Goal: Task Accomplishment & Management: Manage account settings

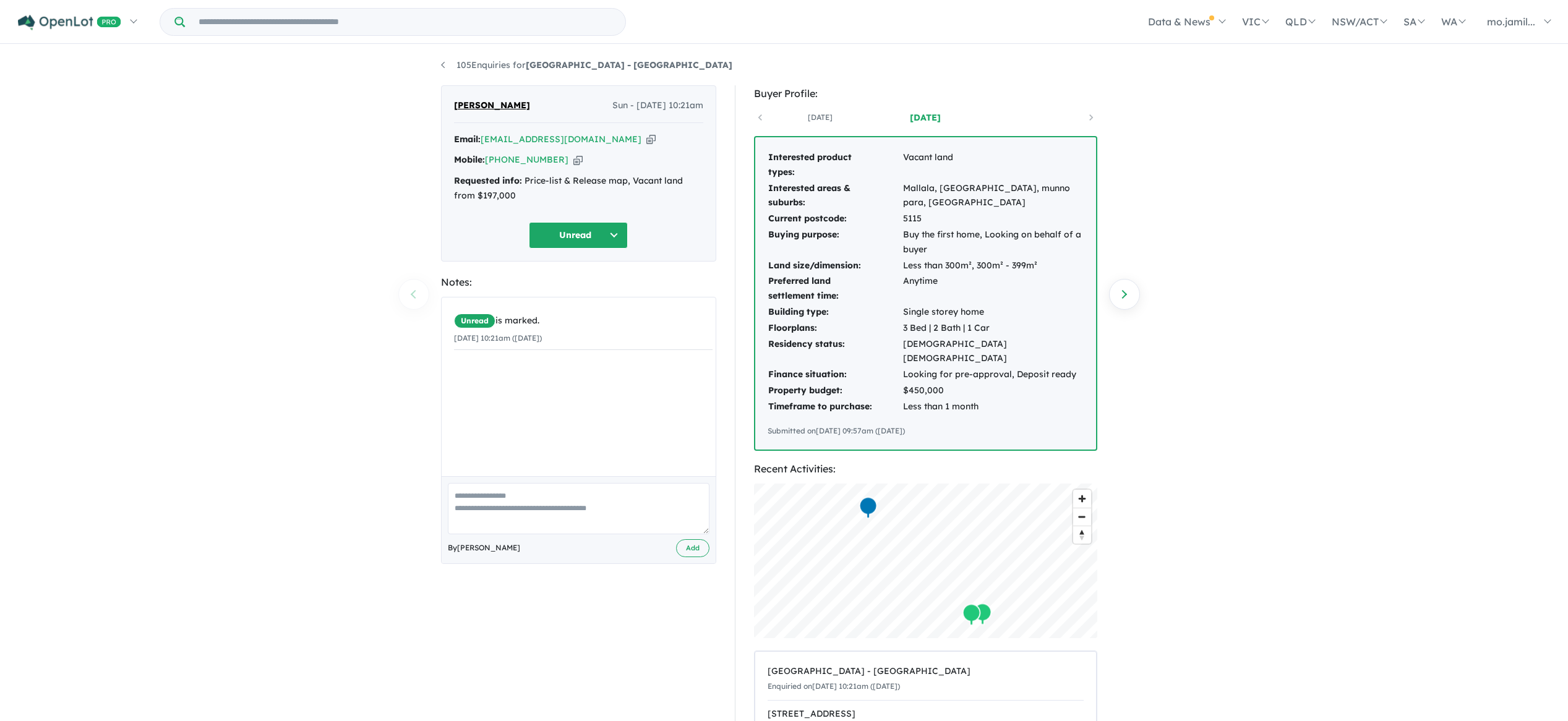
click at [609, 234] on button "Unread" at bounding box center [577, 235] width 99 height 26
click at [578, 283] on button "Assigned" at bounding box center [583, 293] width 108 height 28
click at [446, 67] on link "105 Enquiries for [GEOGRAPHIC_DATA] - [GEOGRAPHIC_DATA]" at bounding box center [587, 65] width 292 height 11
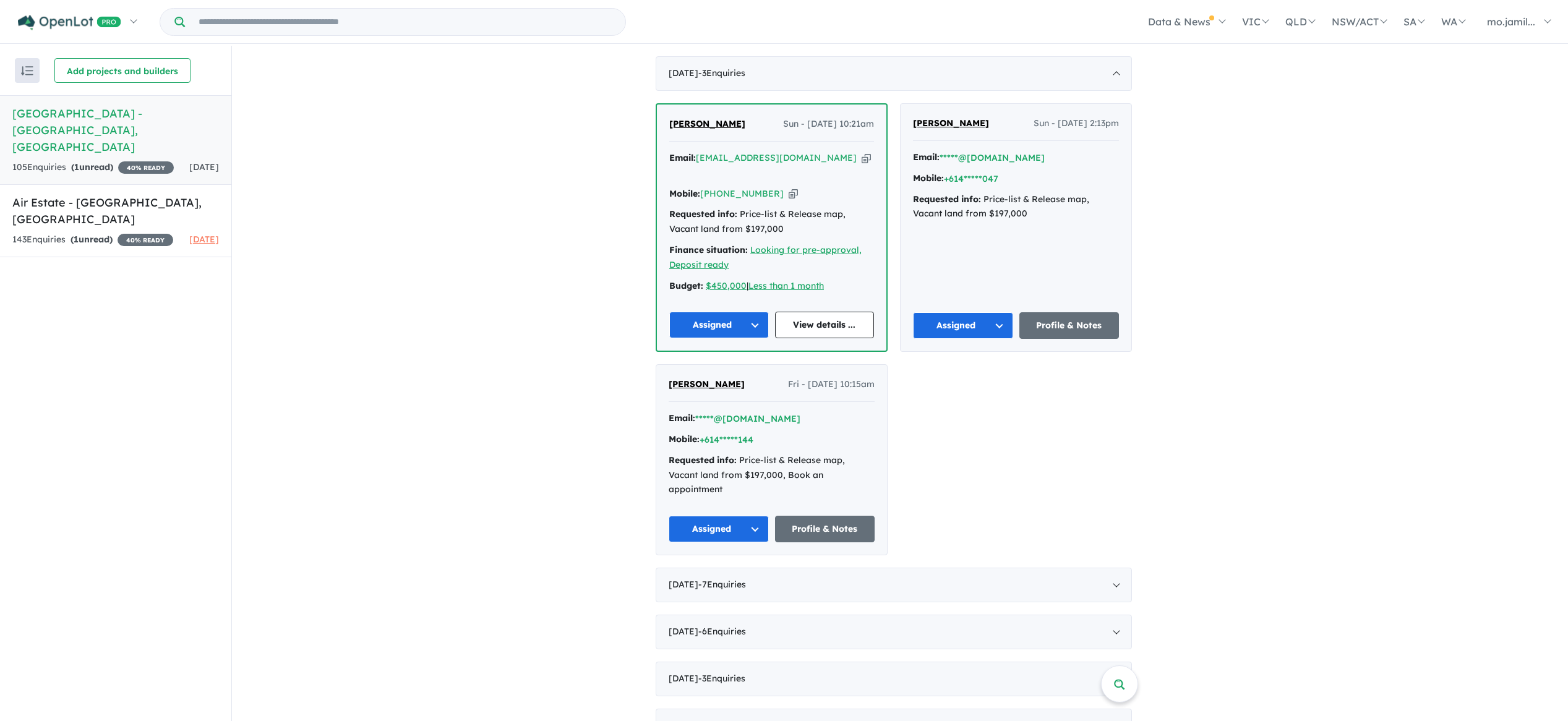
scroll to position [276, 0]
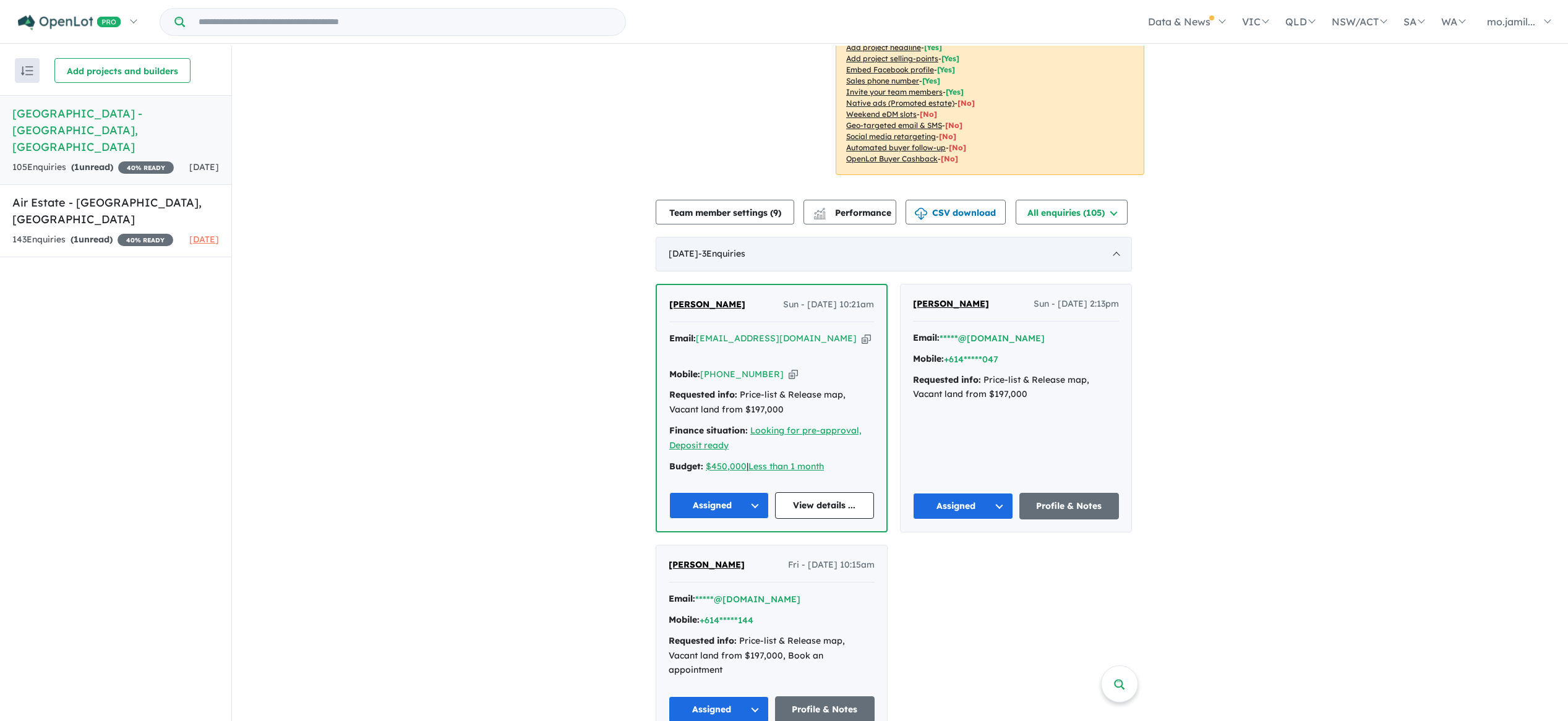
click at [745, 248] on span "- 3 Enquir ies ( 0 unread)" at bounding box center [721, 252] width 47 height 11
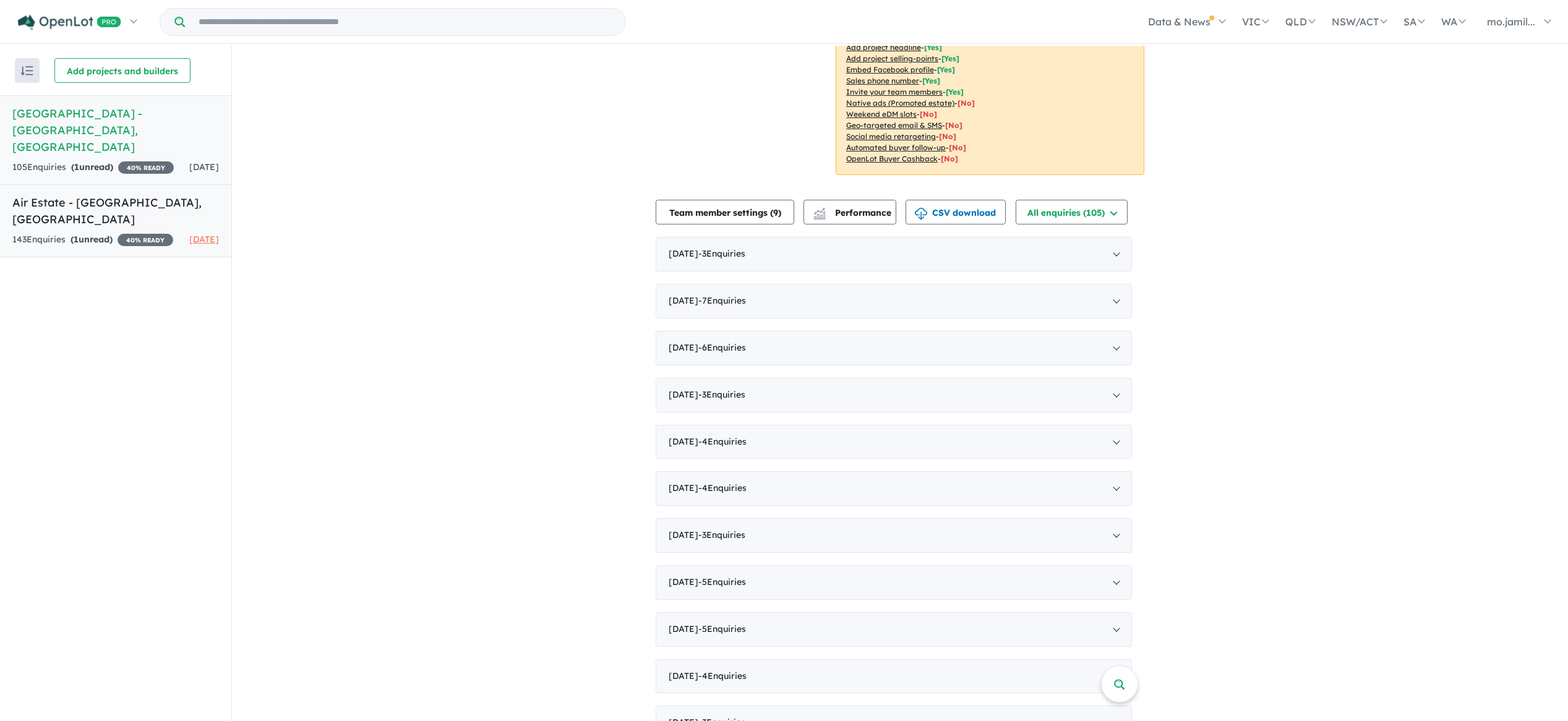
click at [134, 233] on div "143 Enquir ies ( 1 unread) 40 % READY" at bounding box center [93, 240] width 161 height 15
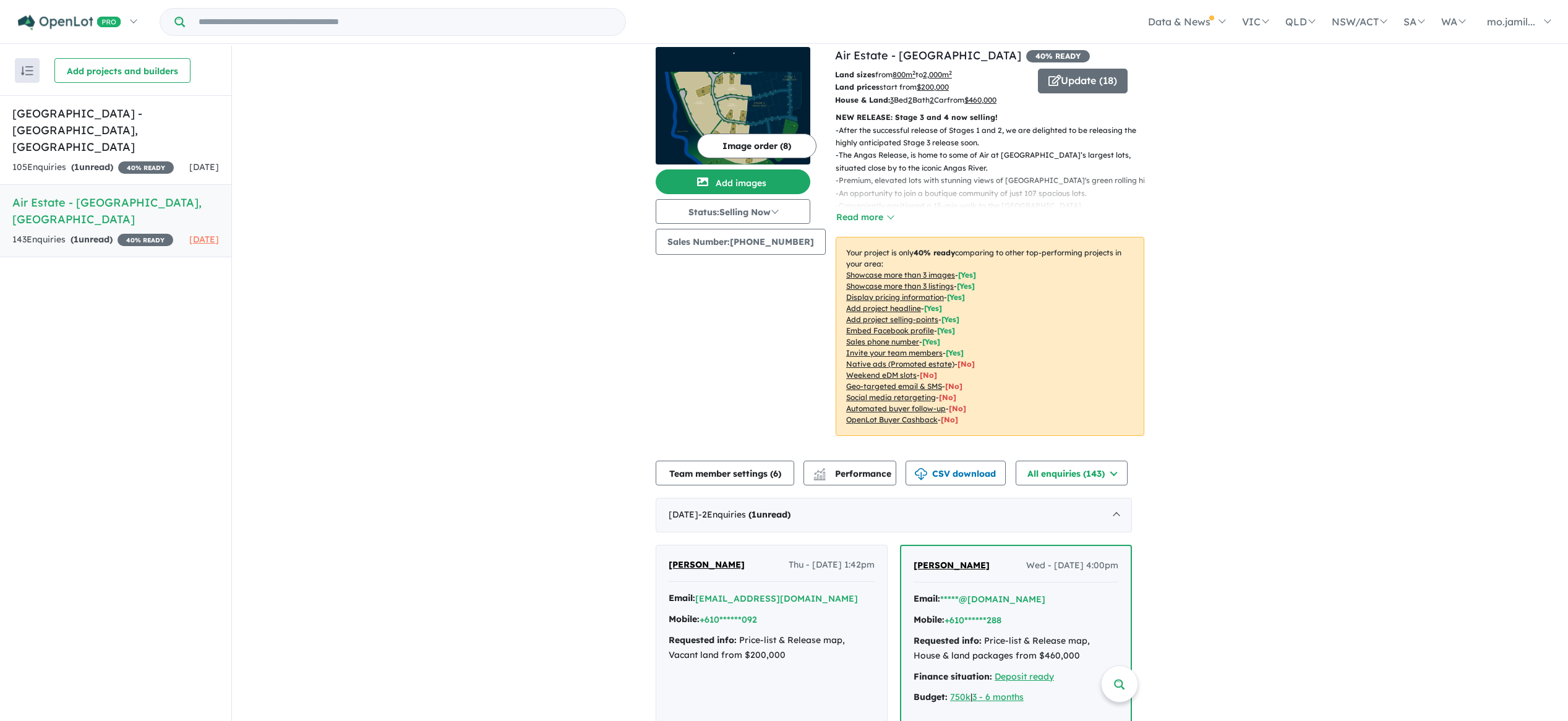
scroll to position [350, 0]
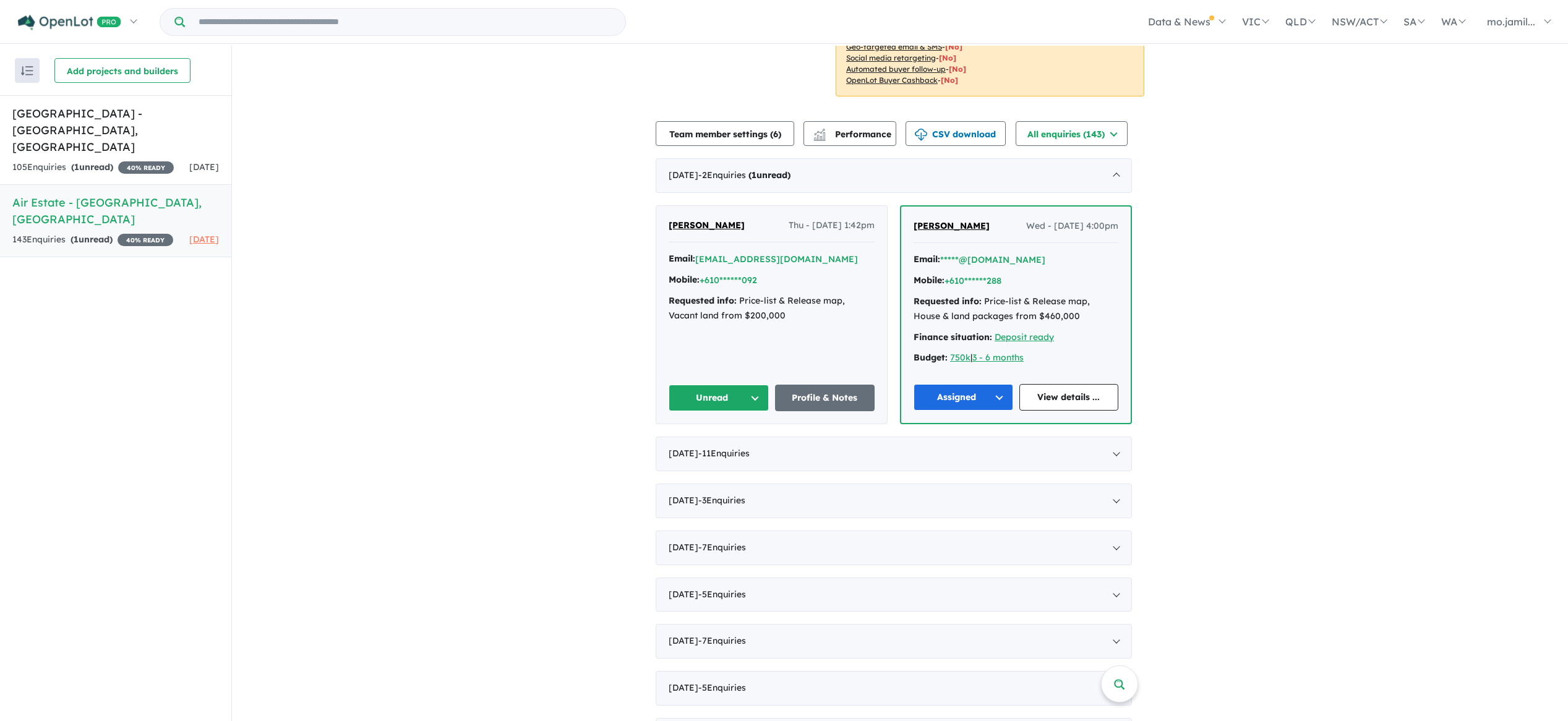
click at [759, 395] on button "Unread" at bounding box center [718, 397] width 100 height 26
click at [735, 451] on button "Assigned" at bounding box center [723, 455] width 108 height 28
click at [997, 192] on div "[DATE] - 2 Enquir ies ( 0 unread)" at bounding box center [894, 175] width 477 height 34
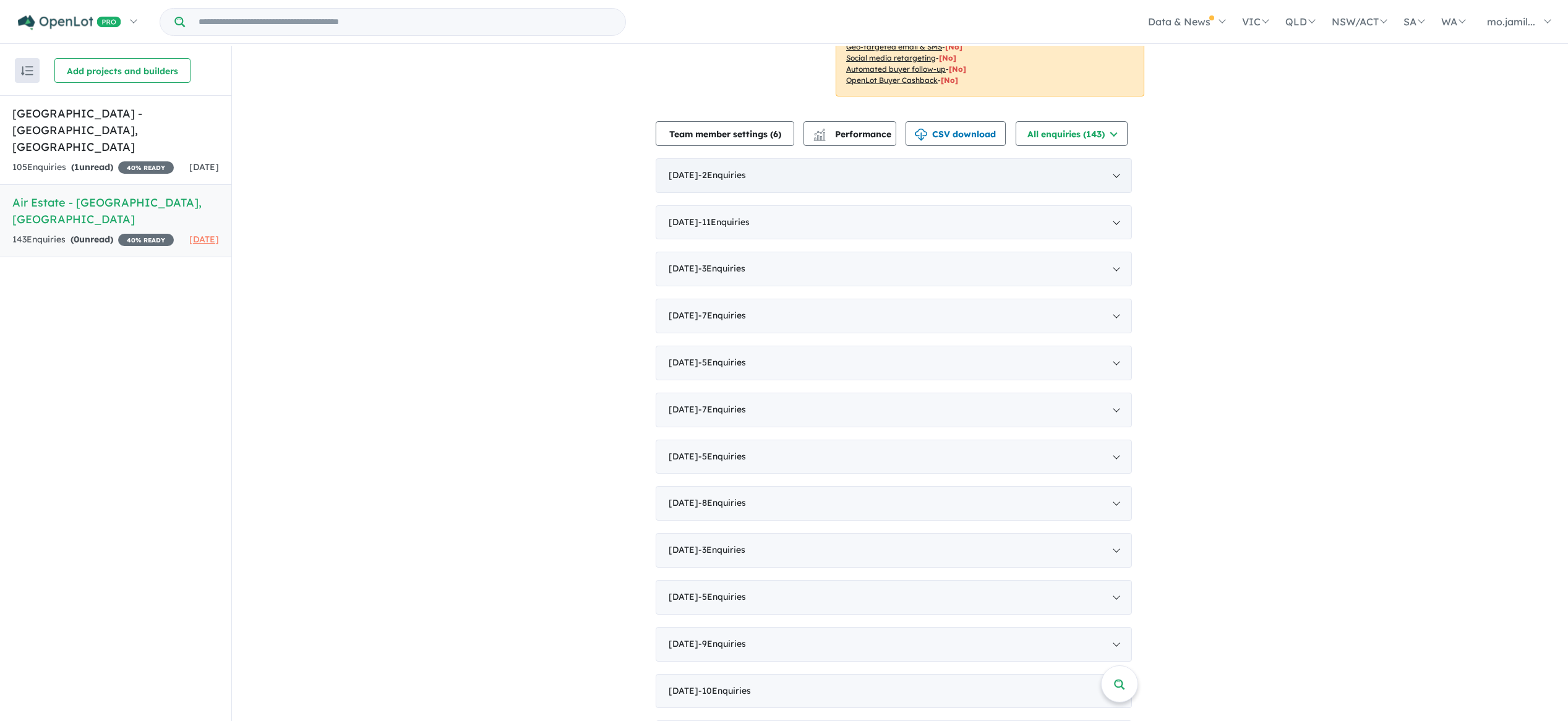
click at [848, 174] on div "[DATE] - 2 Enquir ies ( 0 unread)" at bounding box center [894, 175] width 477 height 34
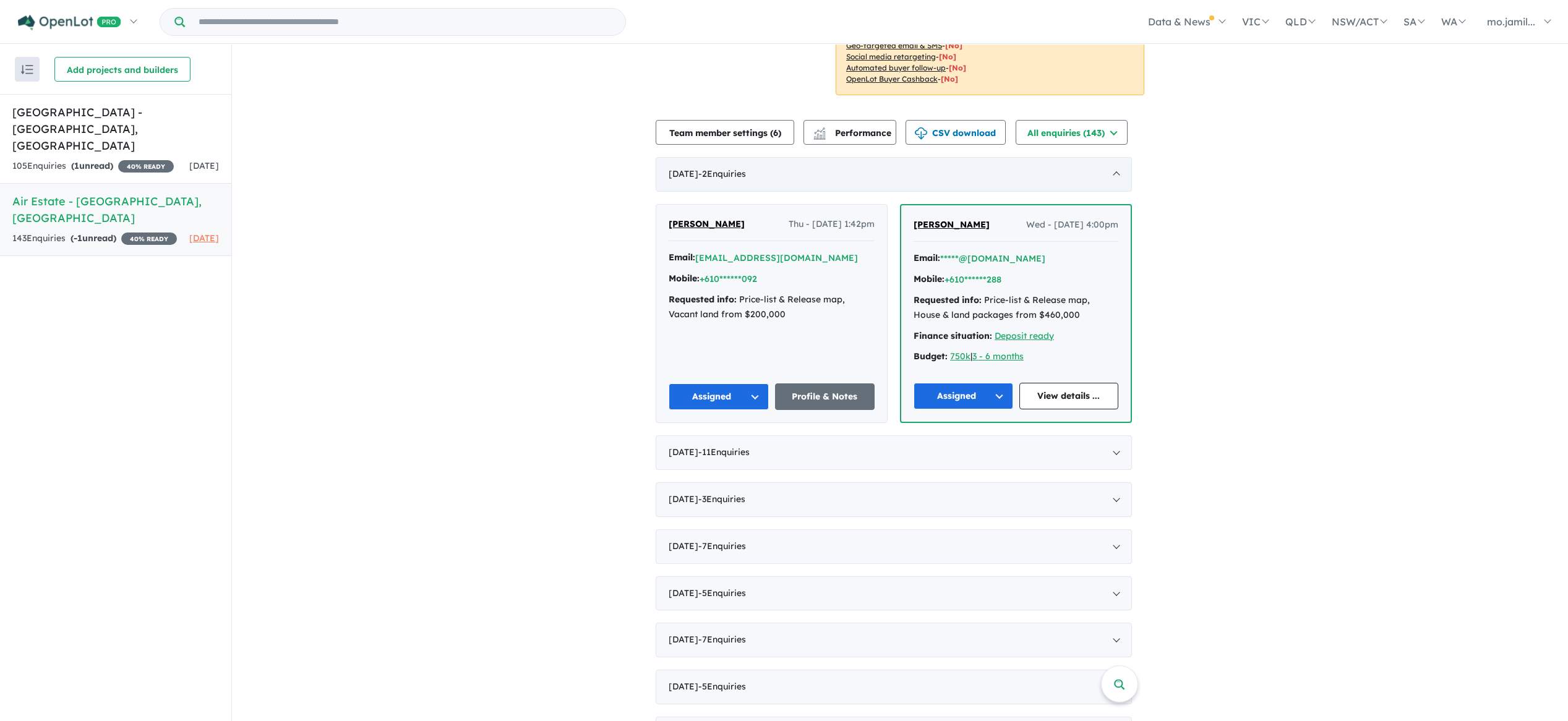
click at [809, 169] on div "[DATE] - 2 Enquir ies ( 0 unread)" at bounding box center [894, 174] width 477 height 34
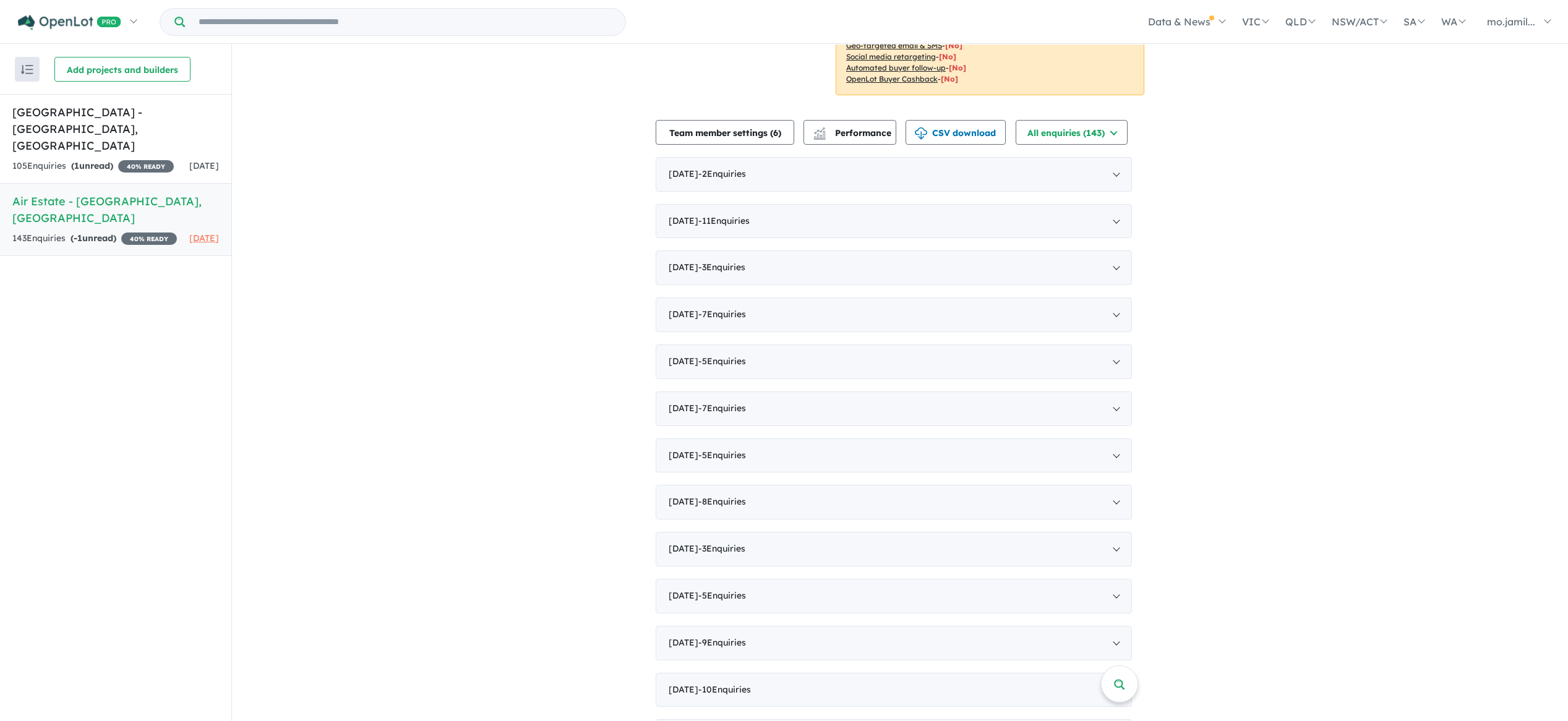
click at [189, 233] on span "[DATE]" at bounding box center [204, 238] width 29 height 11
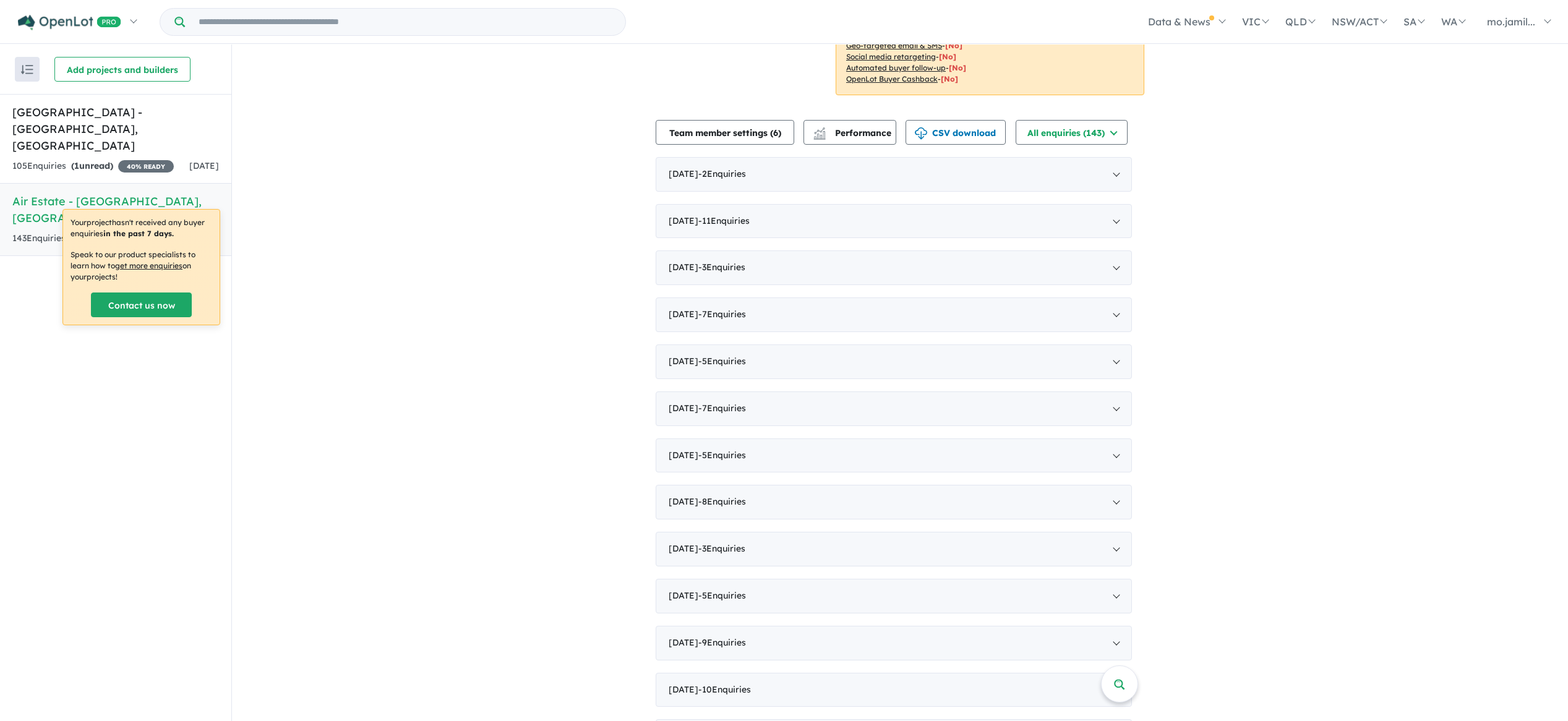
click at [305, 172] on div "View 2 projects in your account Air Estate - [GEOGRAPHIC_DATA] 40 % READY Land …" at bounding box center [899, 511] width 1336 height 1635
click at [527, 93] on div "View 2 projects in your account Air Estate - [GEOGRAPHIC_DATA] 40 % READY Land …" at bounding box center [899, 511] width 1336 height 1635
